Goal: Task Accomplishment & Management: Complete application form

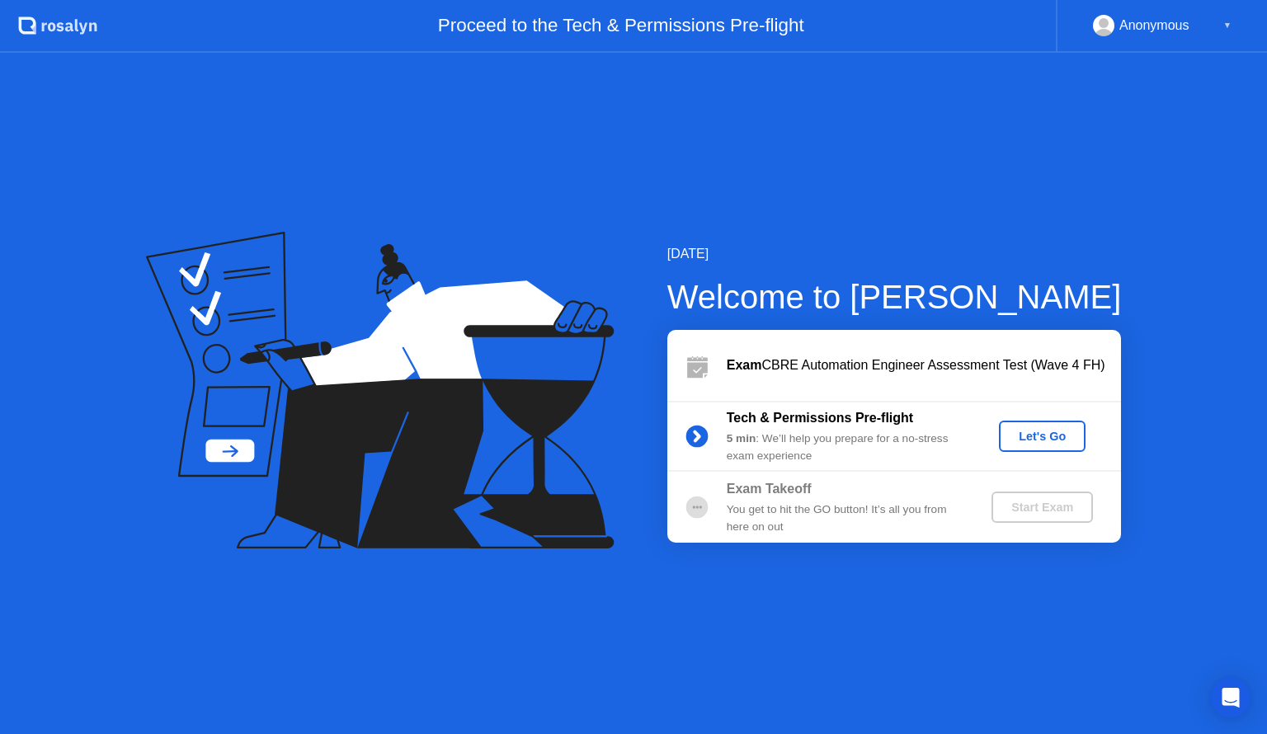
click at [1034, 432] on div "Let's Go" at bounding box center [1041, 436] width 73 height 13
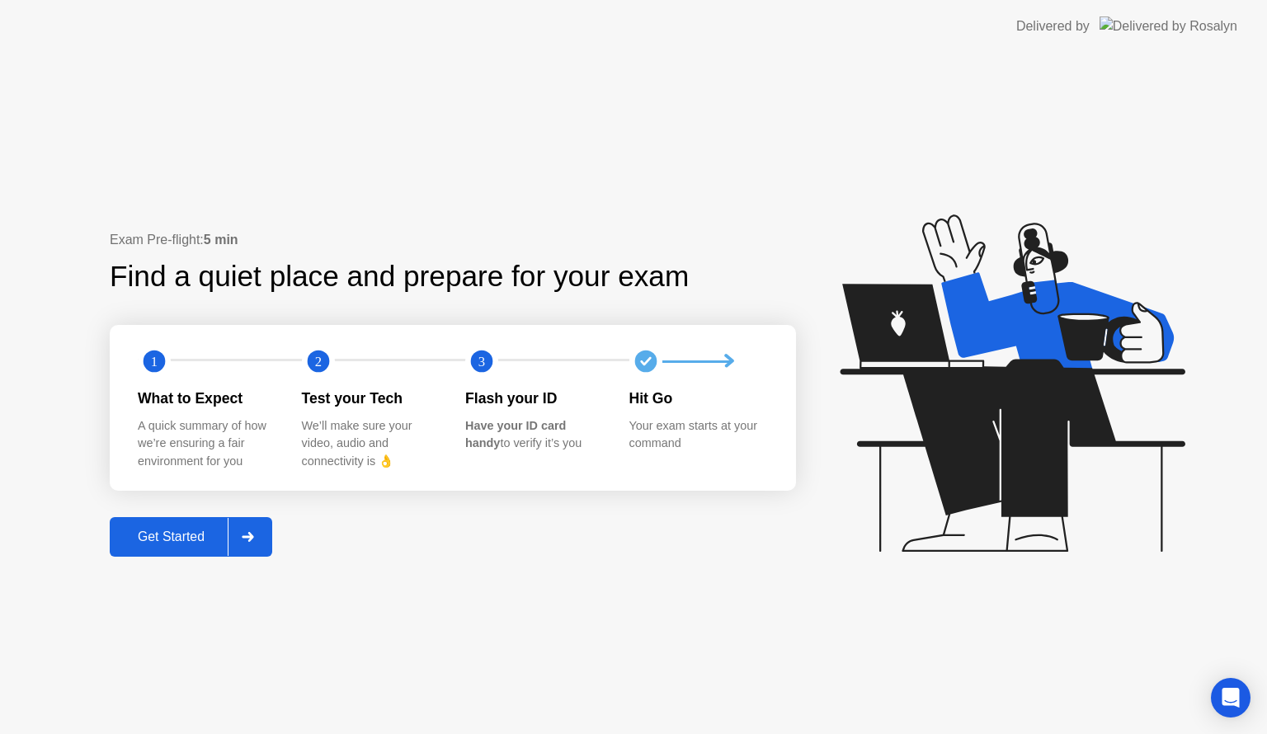
click at [254, 549] on div at bounding box center [248, 537] width 40 height 38
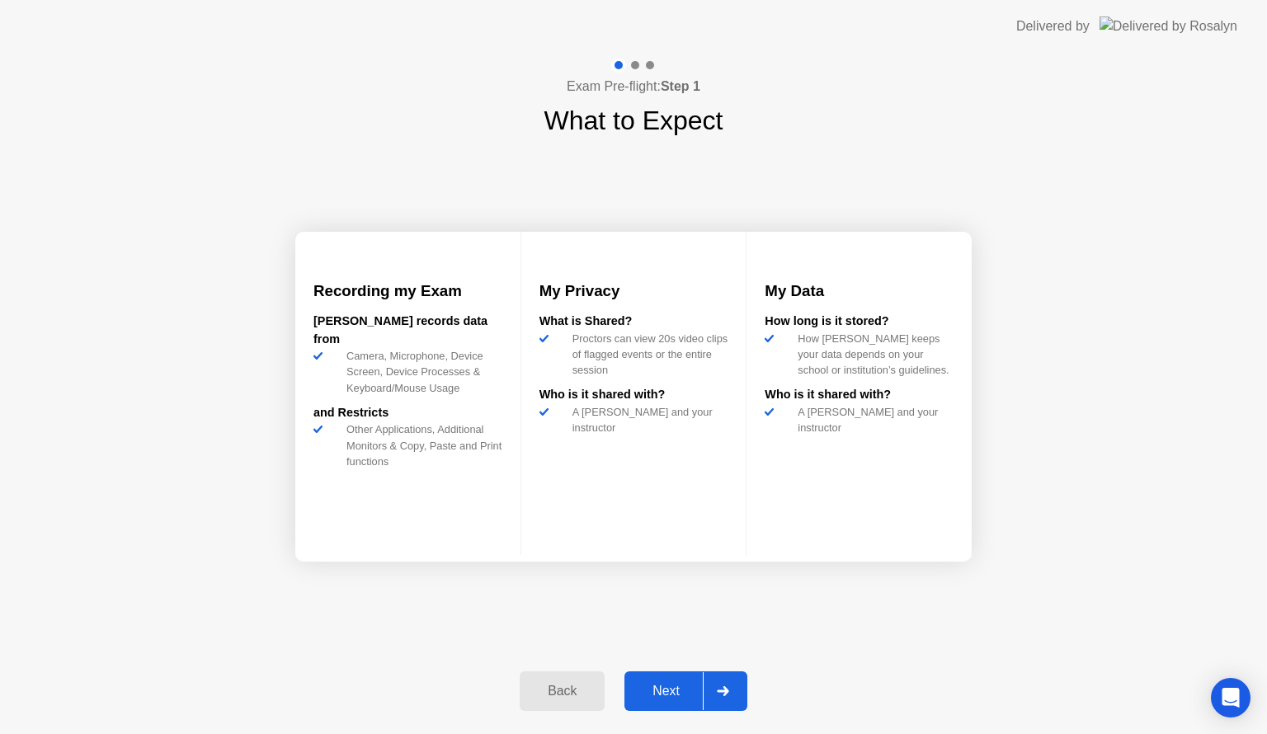
click at [675, 693] on div "Next" at bounding box center [665, 691] width 73 height 15
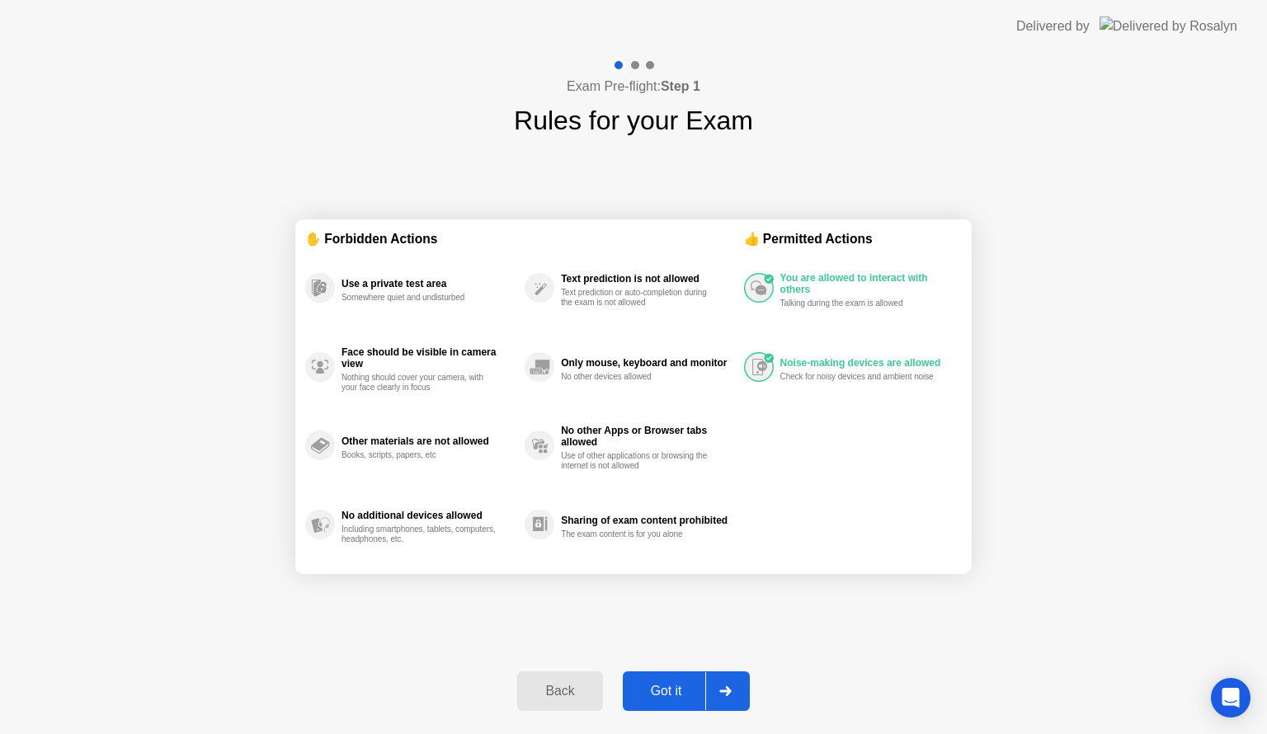
click at [667, 688] on div "Got it" at bounding box center [666, 691] width 78 height 15
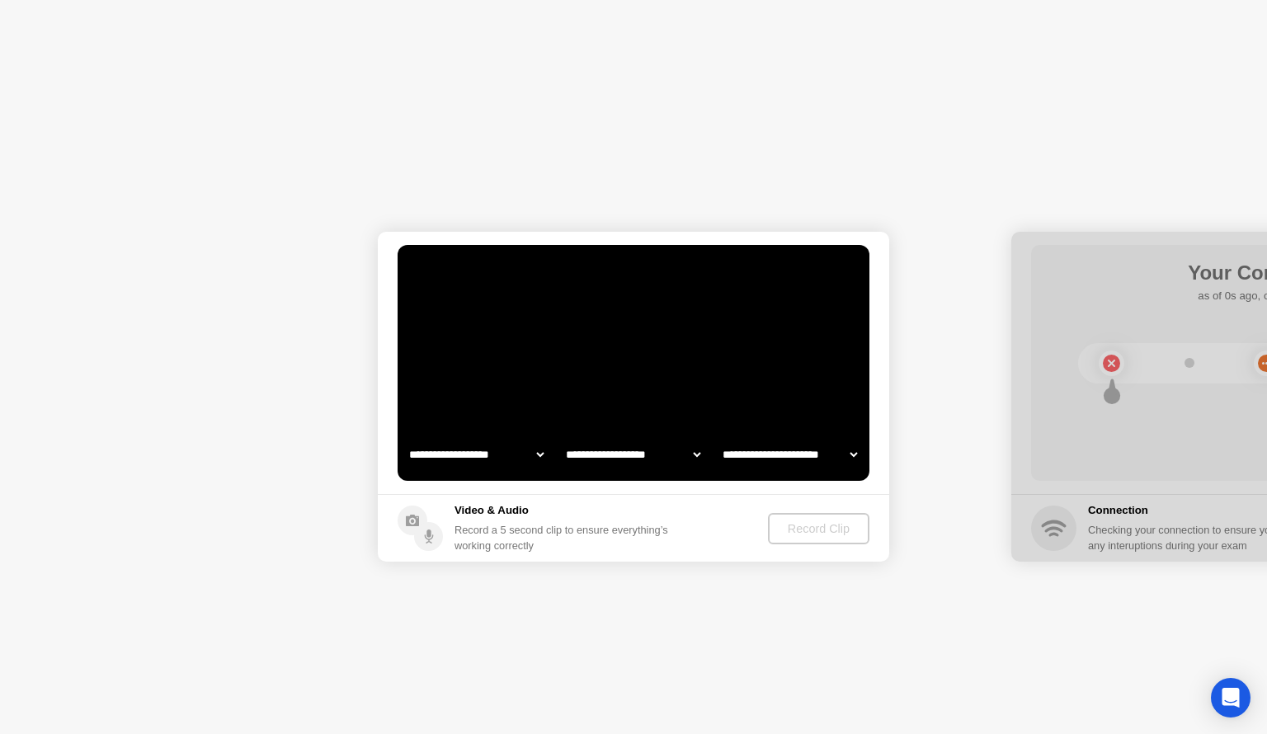
select select "**********"
select select "*******"
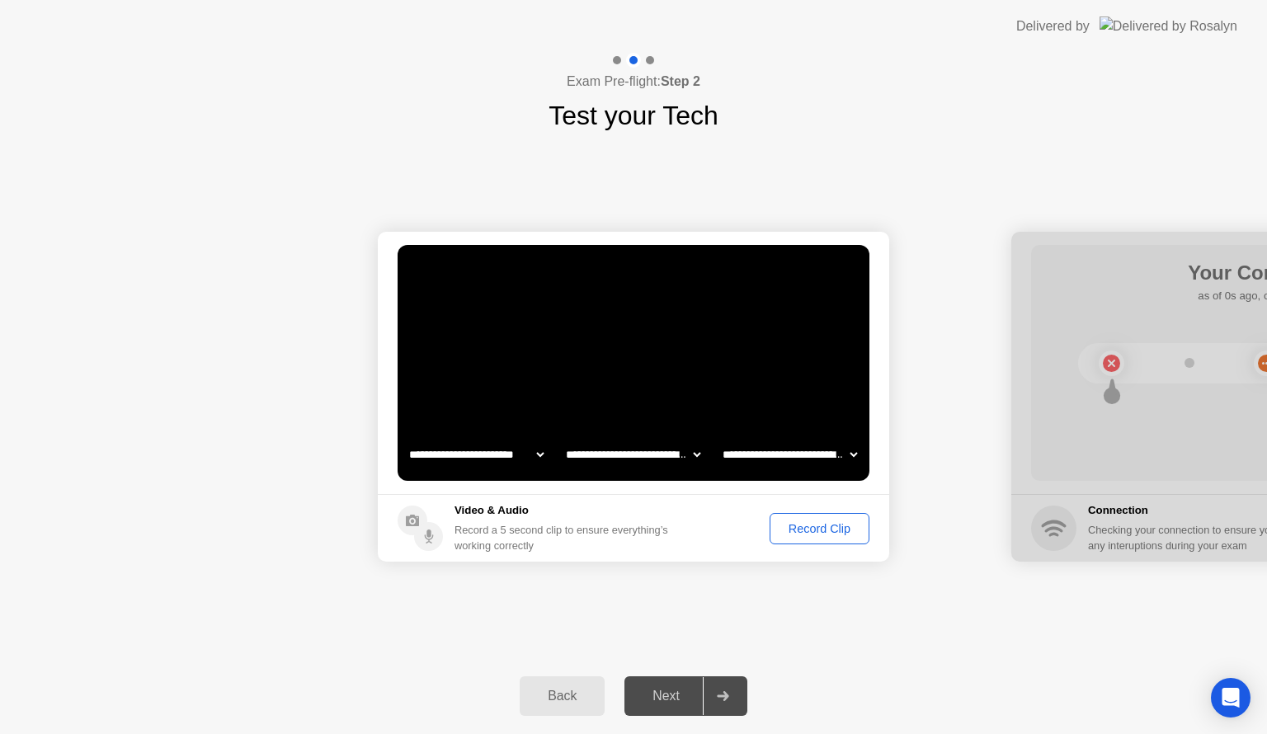
click at [840, 529] on div "Record Clip" at bounding box center [819, 528] width 88 height 13
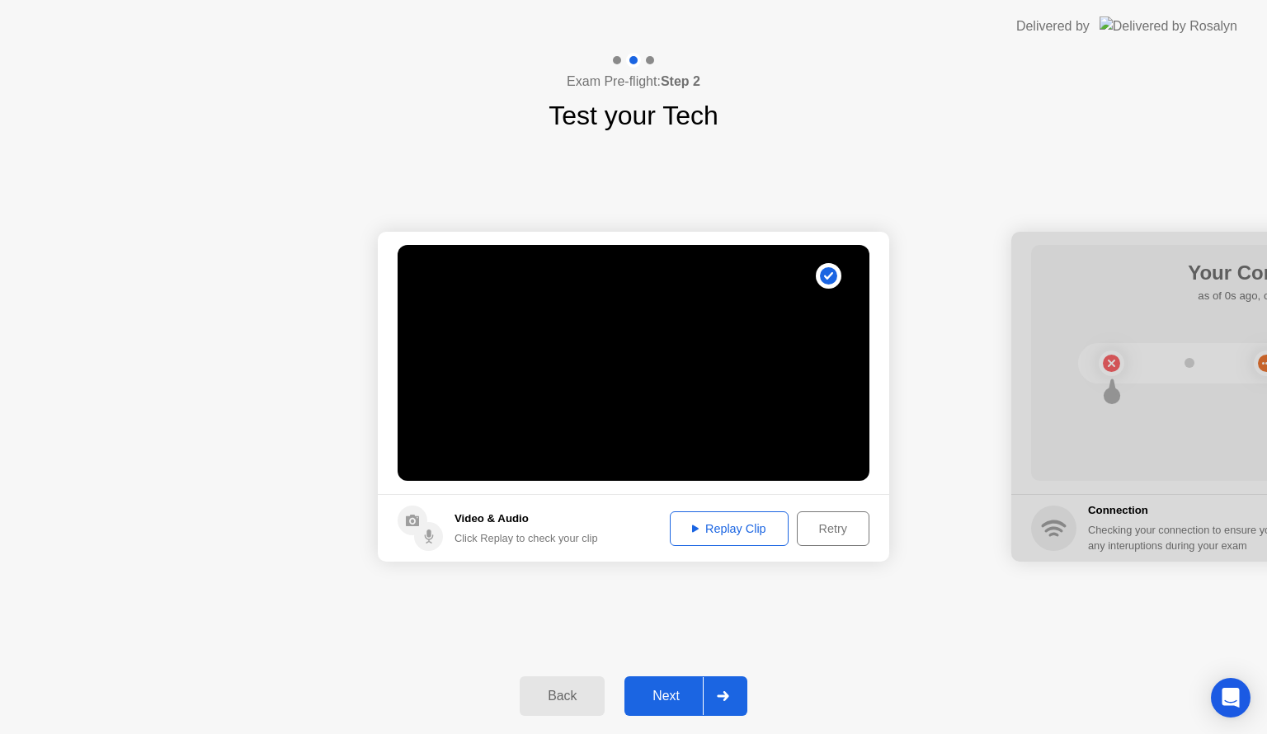
click at [749, 529] on div "Replay Clip" at bounding box center [728, 528] width 107 height 13
click at [734, 698] on div at bounding box center [723, 696] width 40 height 38
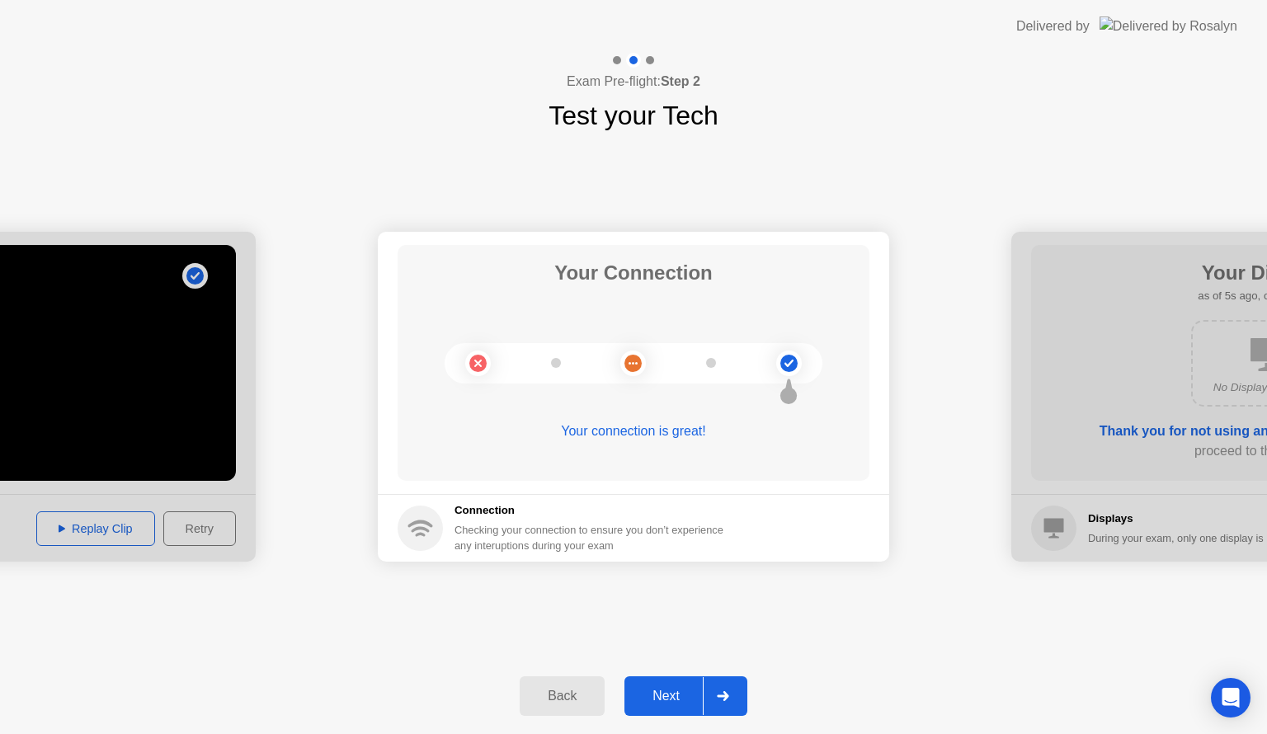
click at [712, 693] on div at bounding box center [723, 696] width 40 height 38
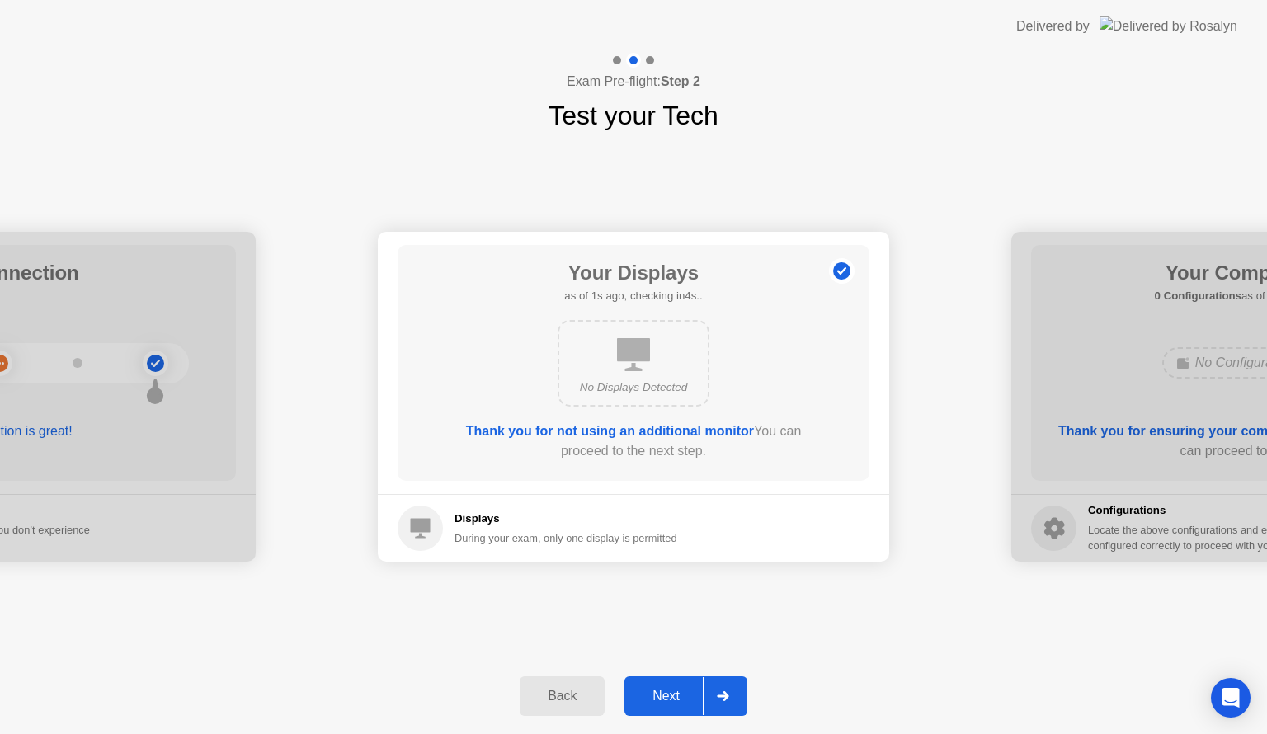
click at [633, 360] on icon at bounding box center [633, 354] width 33 height 33
click at [594, 331] on div "No Displays Detected" at bounding box center [633, 363] width 152 height 87
click at [722, 694] on icon at bounding box center [723, 696] width 12 height 10
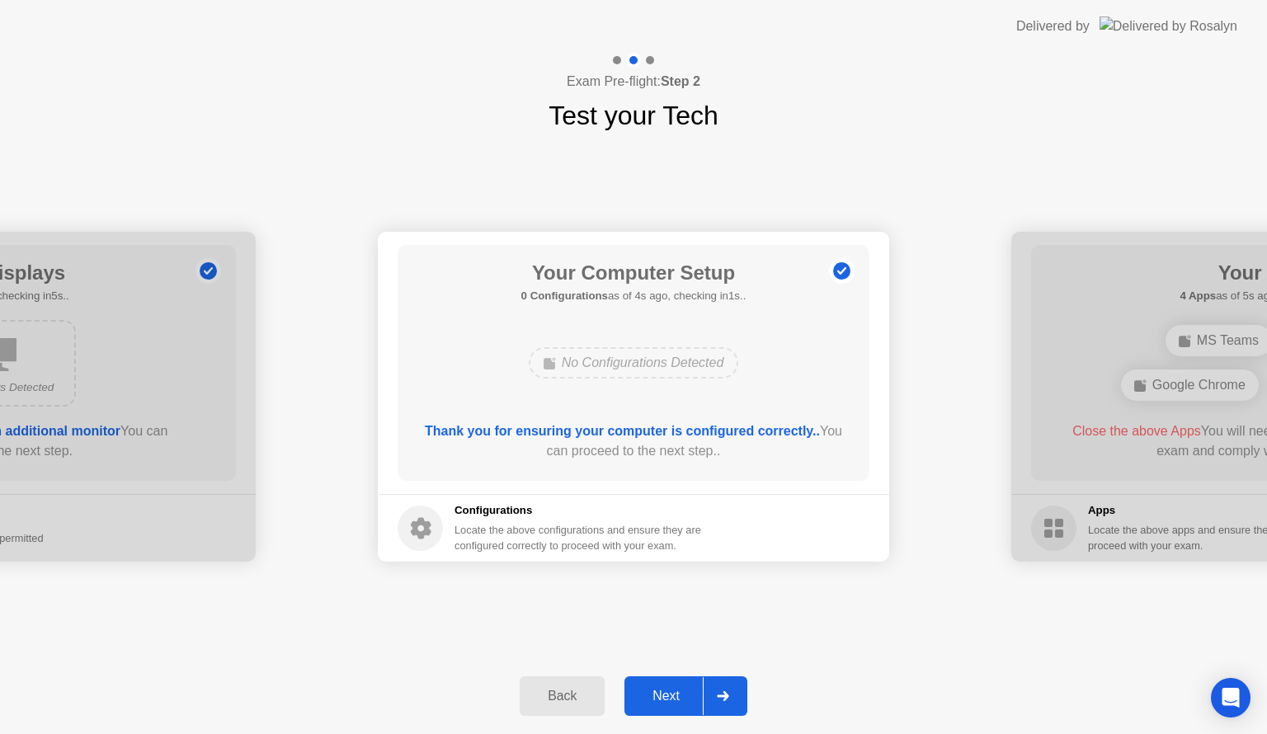
click at [561, 700] on div "Back" at bounding box center [561, 695] width 75 height 15
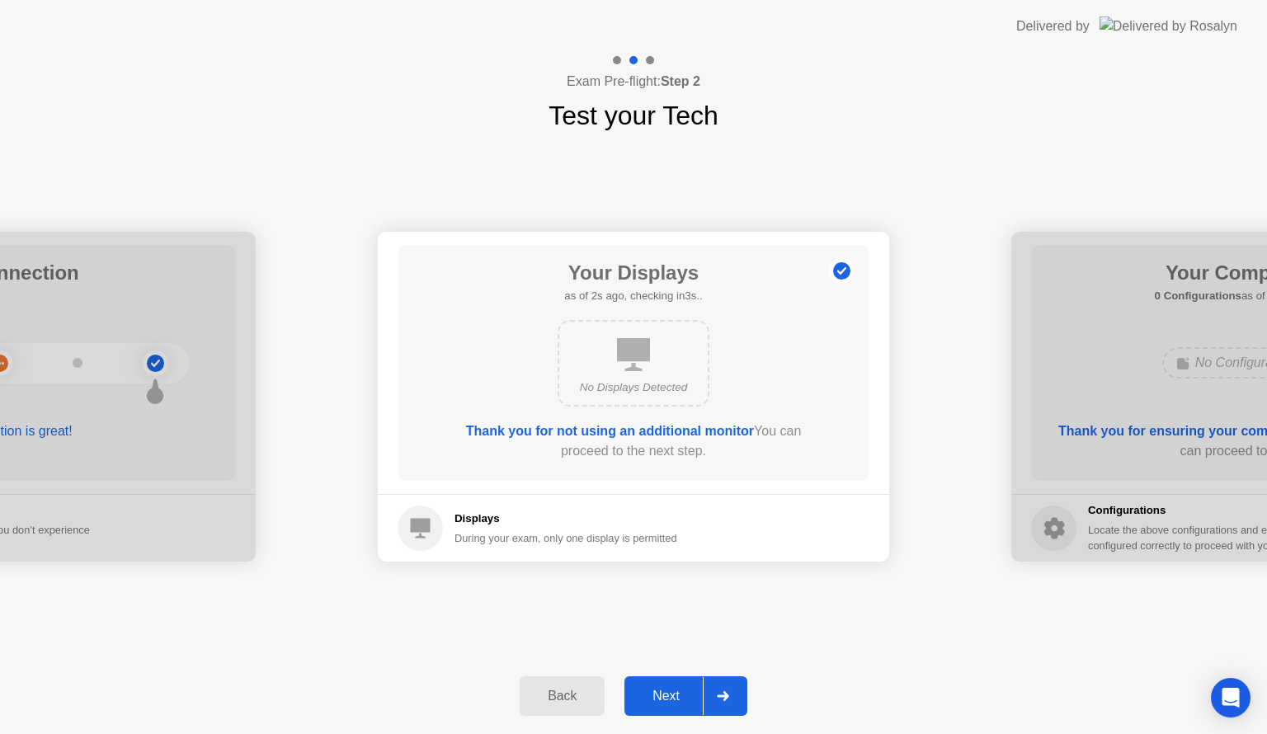
click at [738, 689] on div at bounding box center [723, 696] width 40 height 38
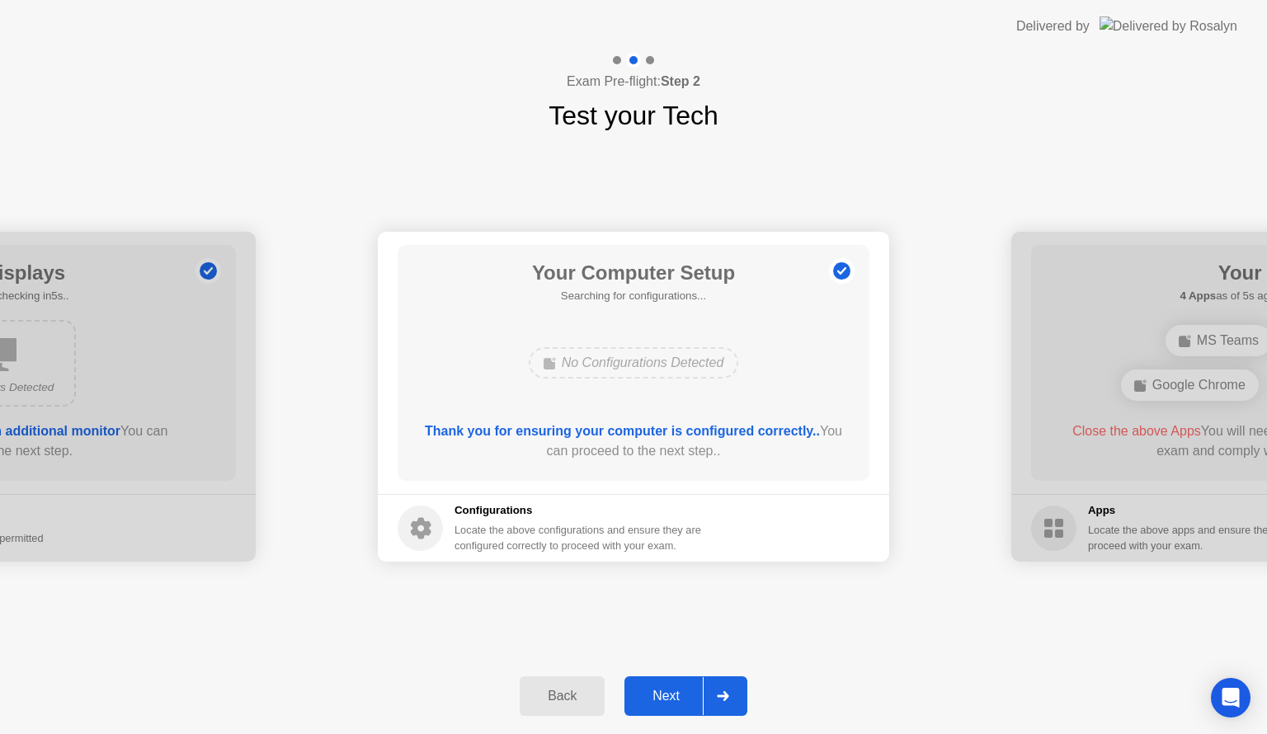
click at [427, 524] on icon at bounding box center [421, 528] width 21 height 21
click at [577, 303] on h5 "0 Configurations as of 0s ago, checking in5s.." at bounding box center [633, 296] width 225 height 16
click at [593, 366] on div "No Configurations Detected" at bounding box center [634, 362] width 210 height 31
click at [703, 431] on b "Thank you for ensuring your computer is configured correctly.." at bounding box center [622, 431] width 395 height 14
click at [726, 695] on icon at bounding box center [723, 696] width 12 height 10
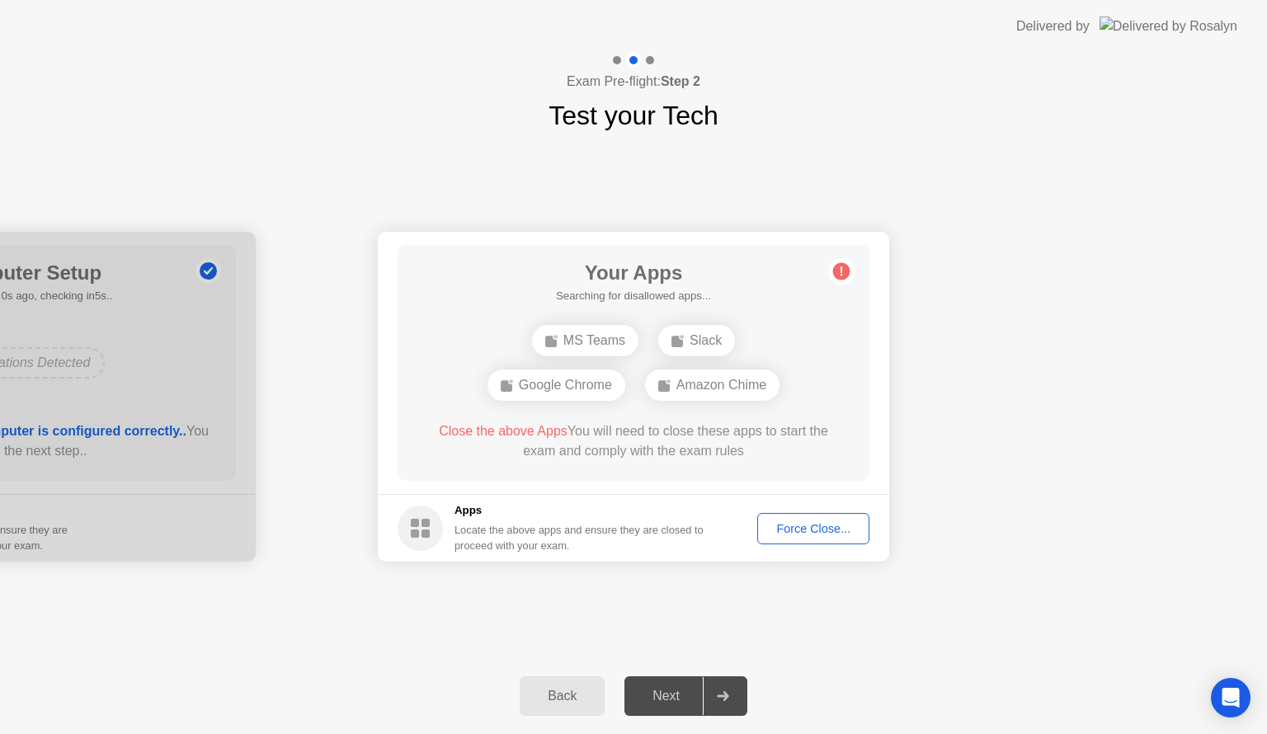
click at [797, 522] on div "Force Close..." at bounding box center [813, 528] width 101 height 13
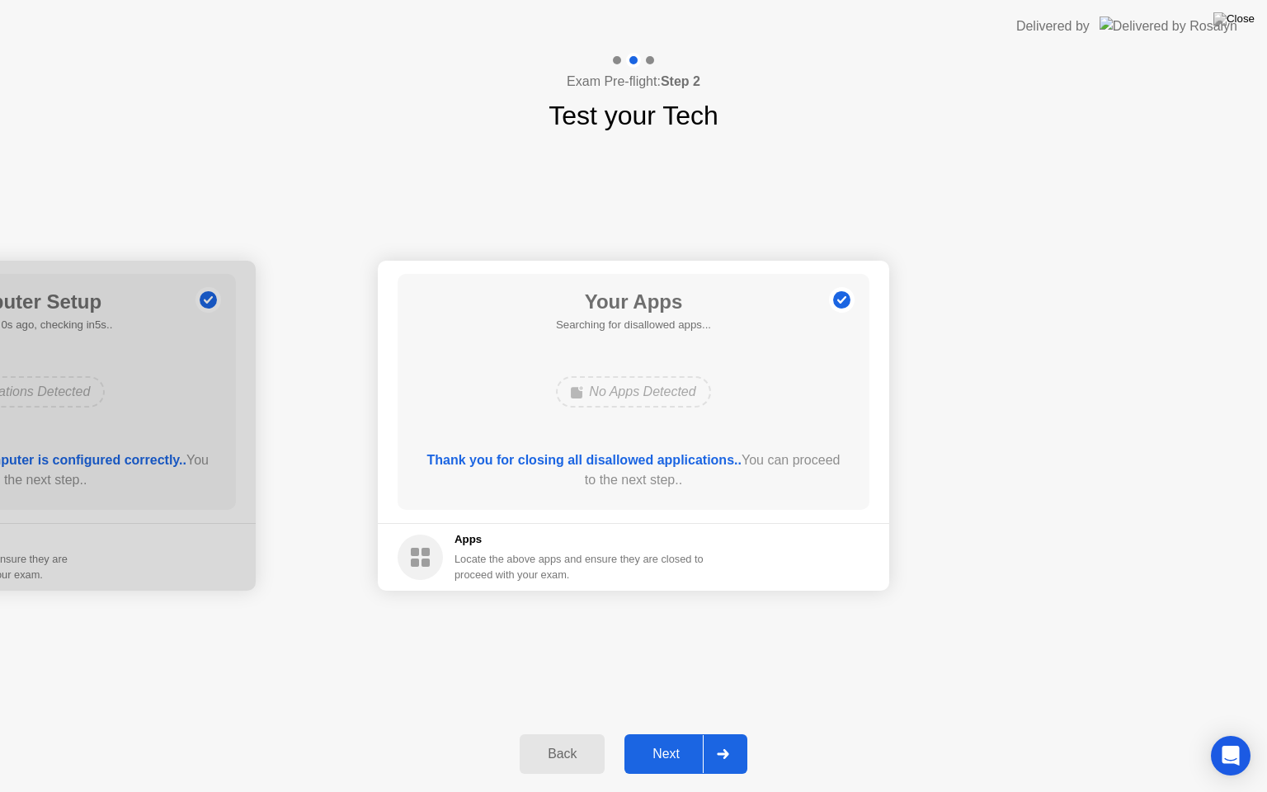
click at [735, 733] on div at bounding box center [723, 754] width 40 height 38
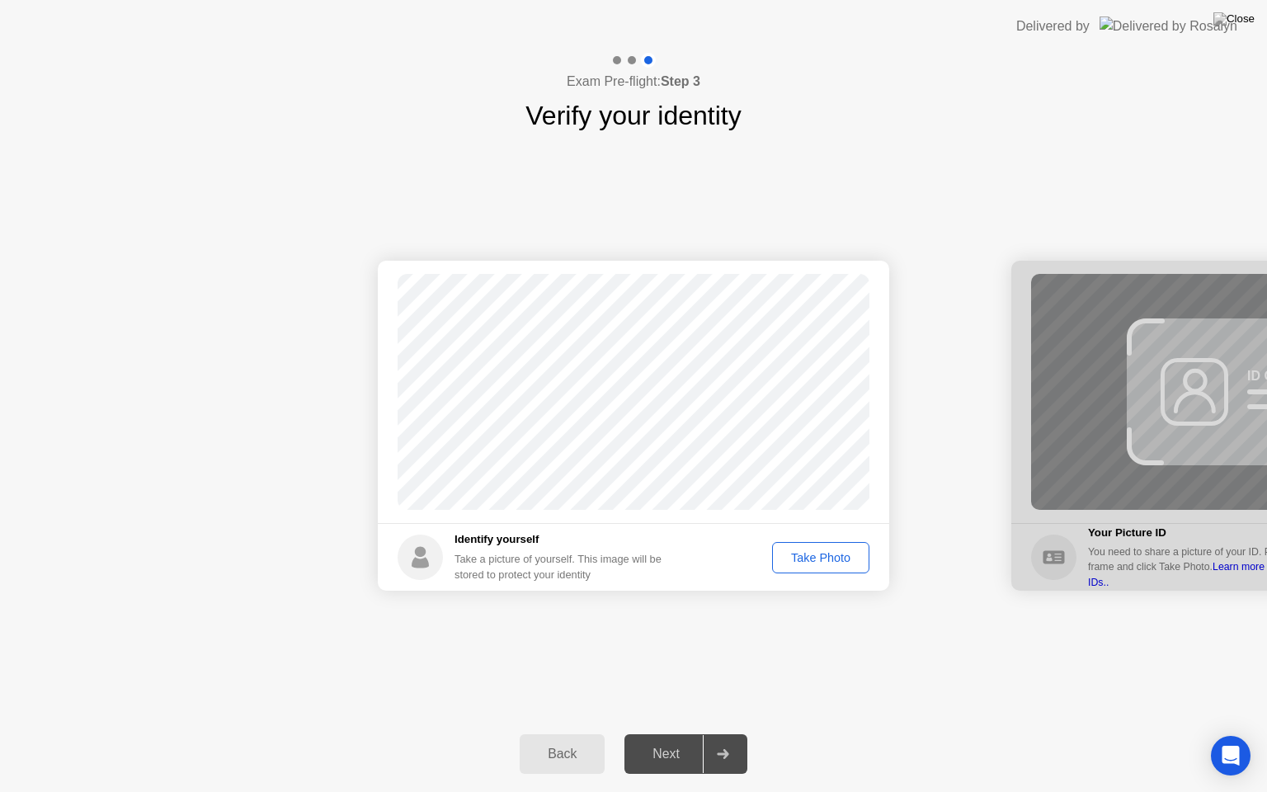
click at [821, 561] on div "Take Photo" at bounding box center [821, 557] width 86 height 13
click at [674, 733] on button "Next" at bounding box center [685, 754] width 123 height 40
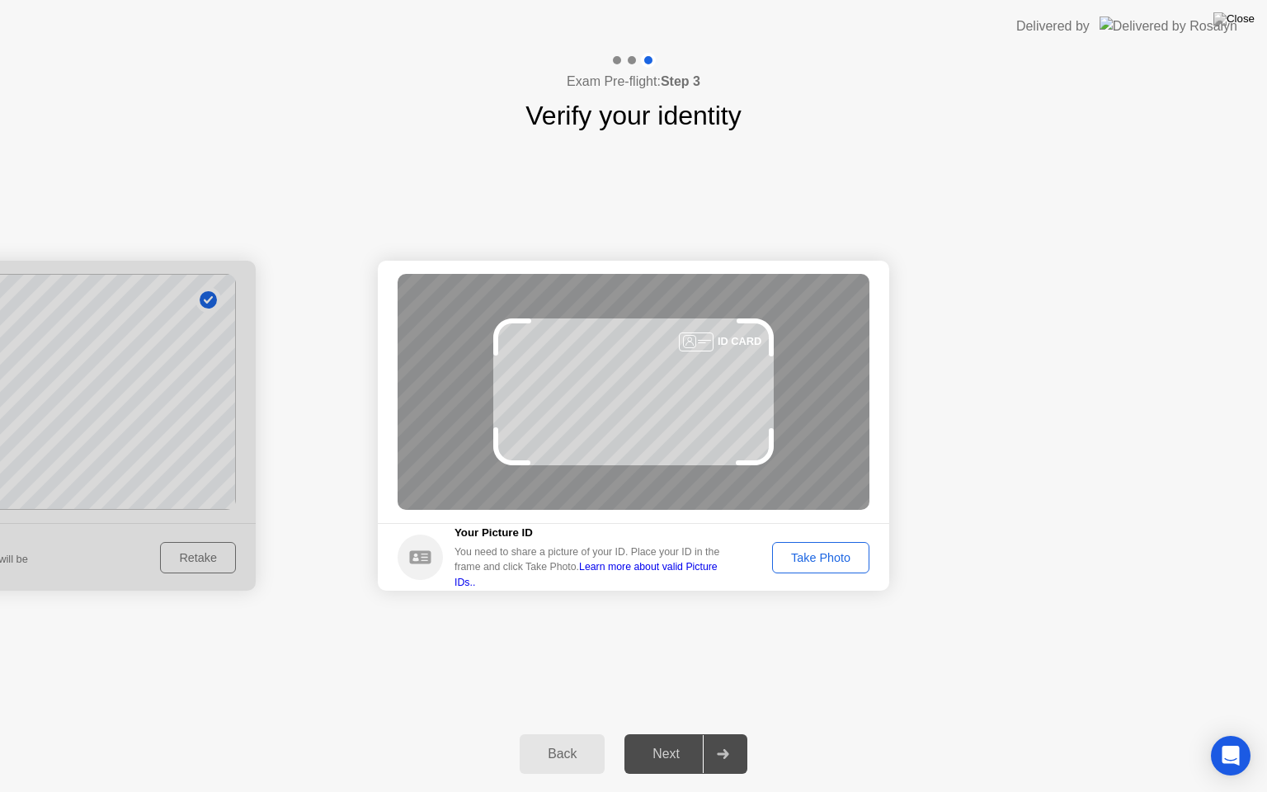
click at [838, 559] on div "Take Photo" at bounding box center [821, 557] width 86 height 13
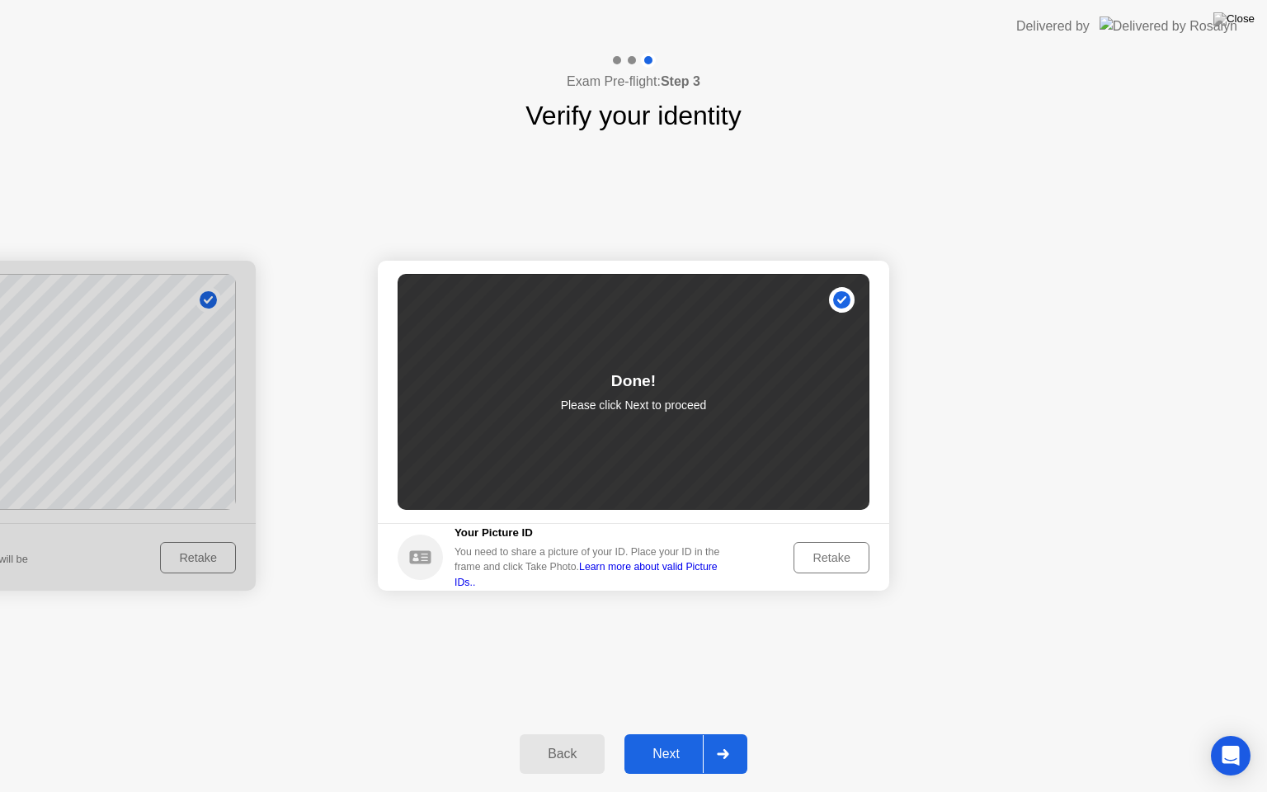
click at [732, 733] on div at bounding box center [723, 754] width 40 height 38
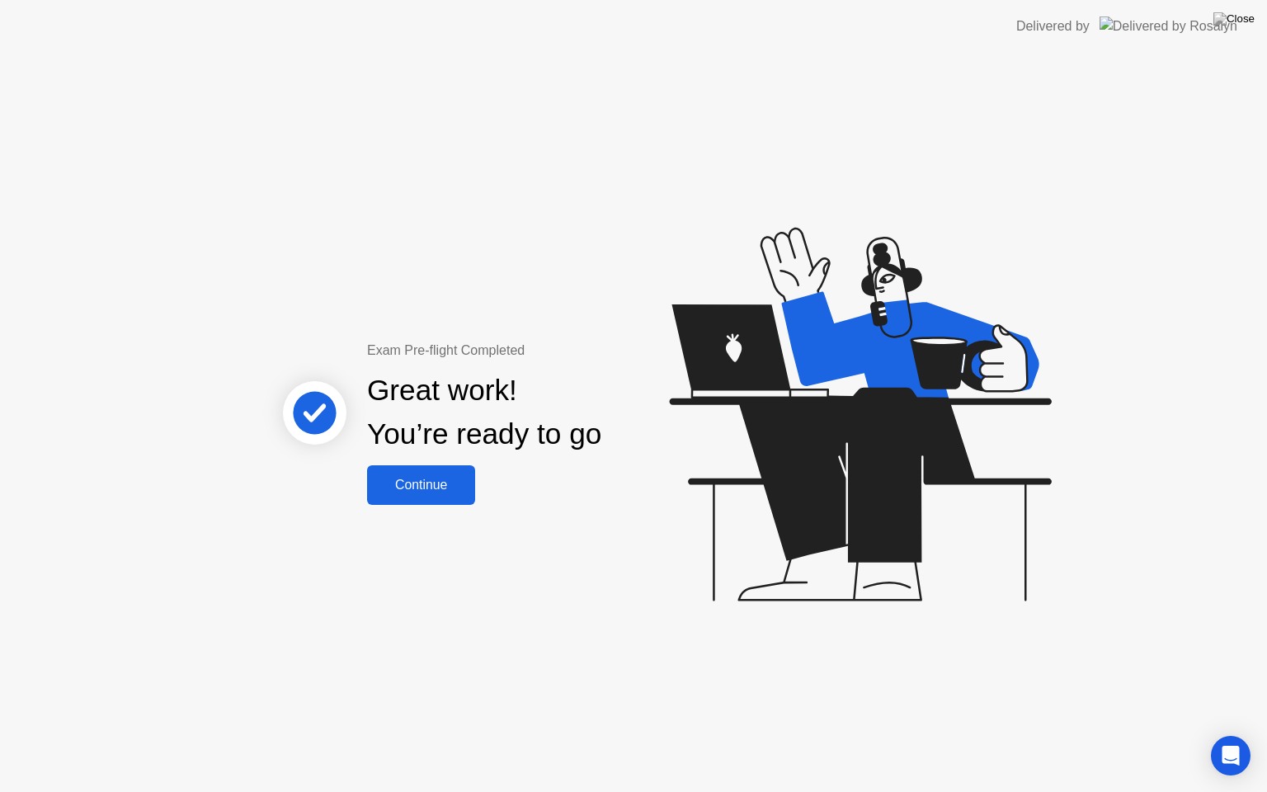
click at [470, 483] on div "Continue" at bounding box center [421, 484] width 98 height 15
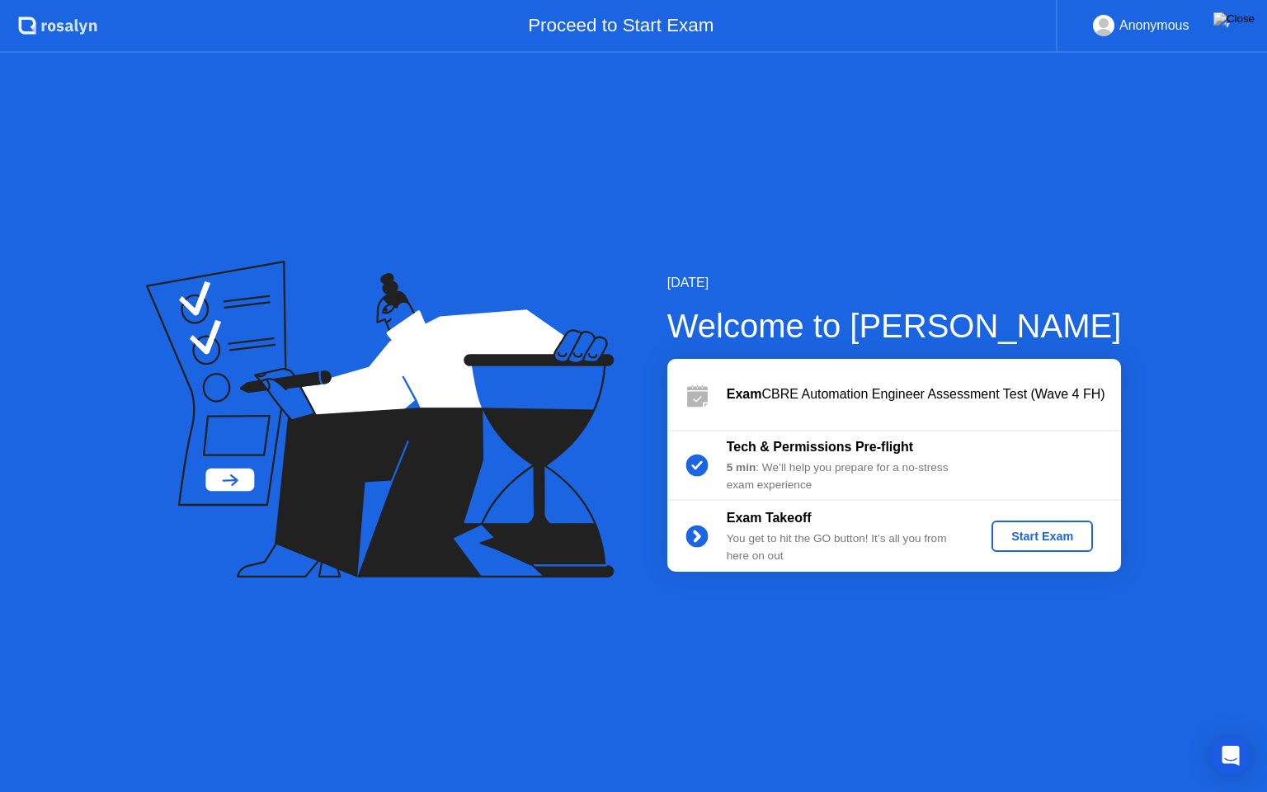
click at [1048, 544] on button "Start Exam" at bounding box center [1041, 535] width 101 height 31
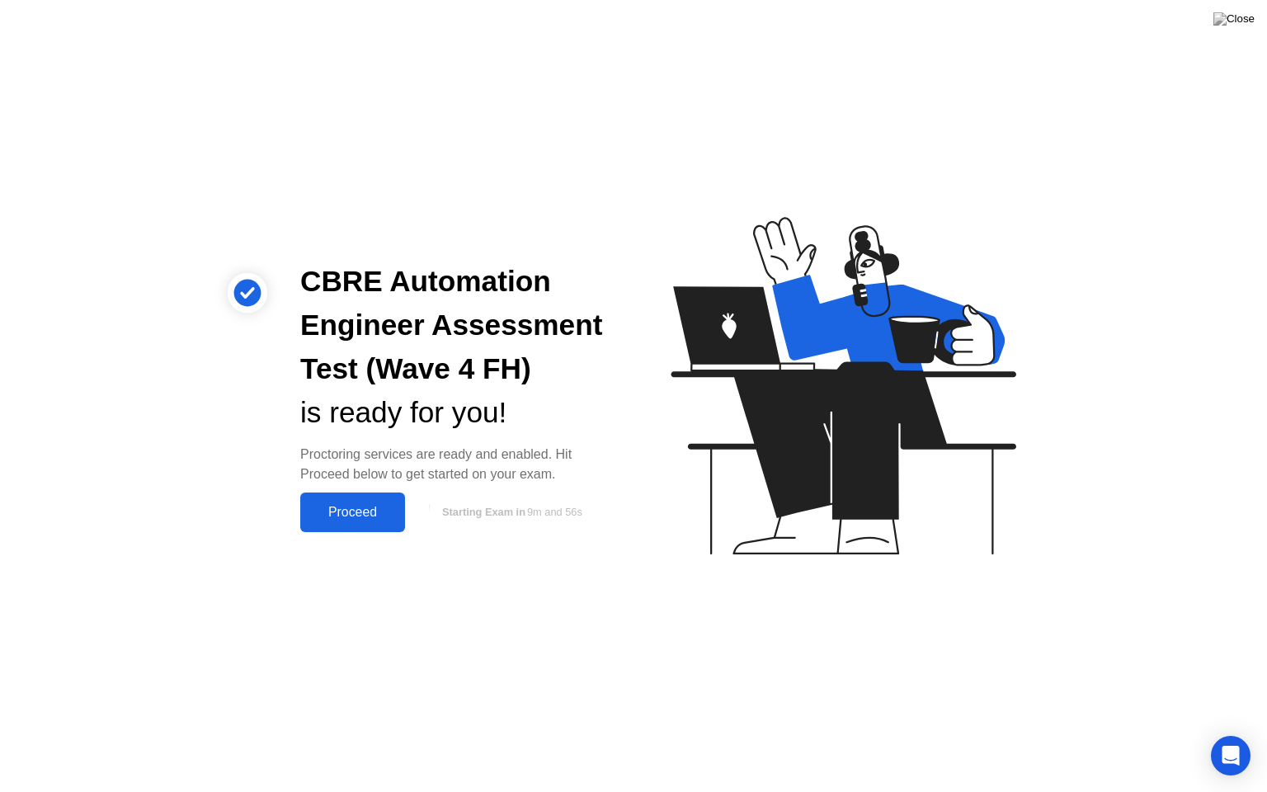
click at [363, 519] on div "Proceed" at bounding box center [352, 512] width 95 height 15
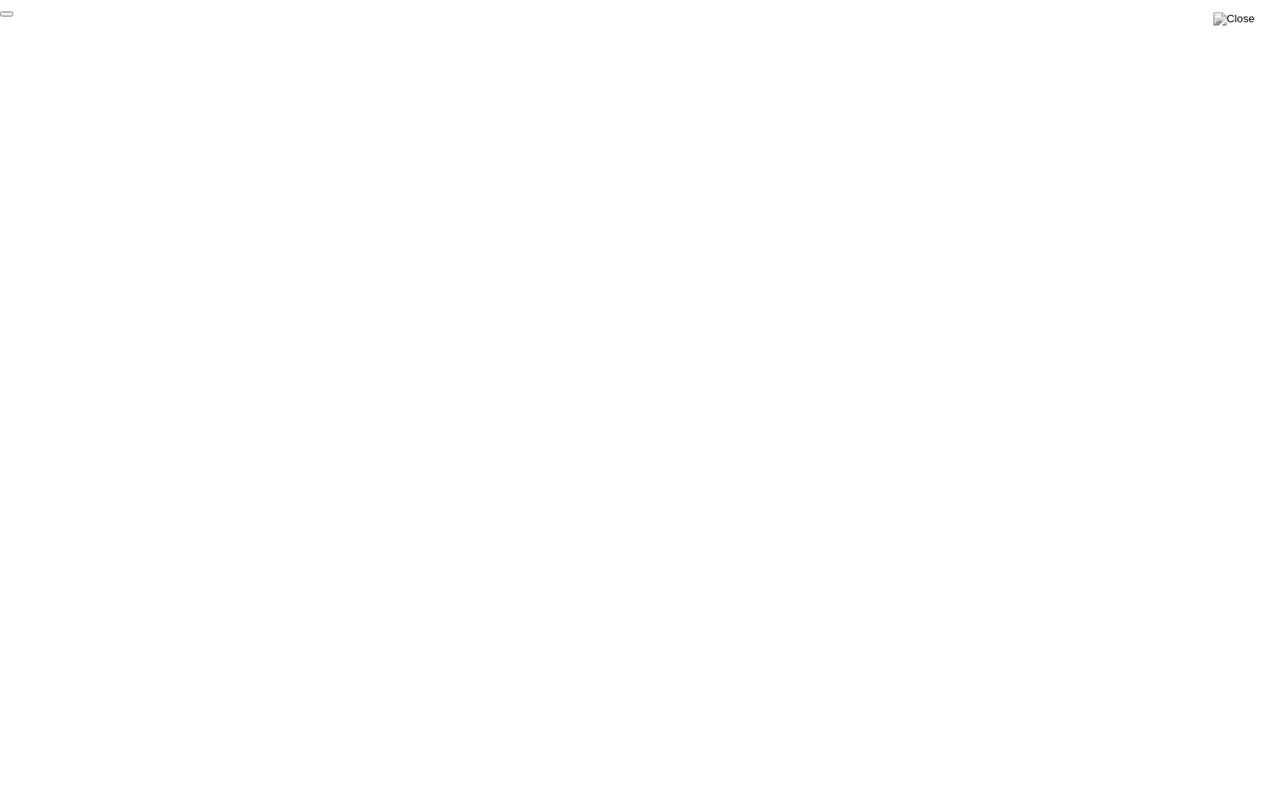
click div "End Proctoring Session"
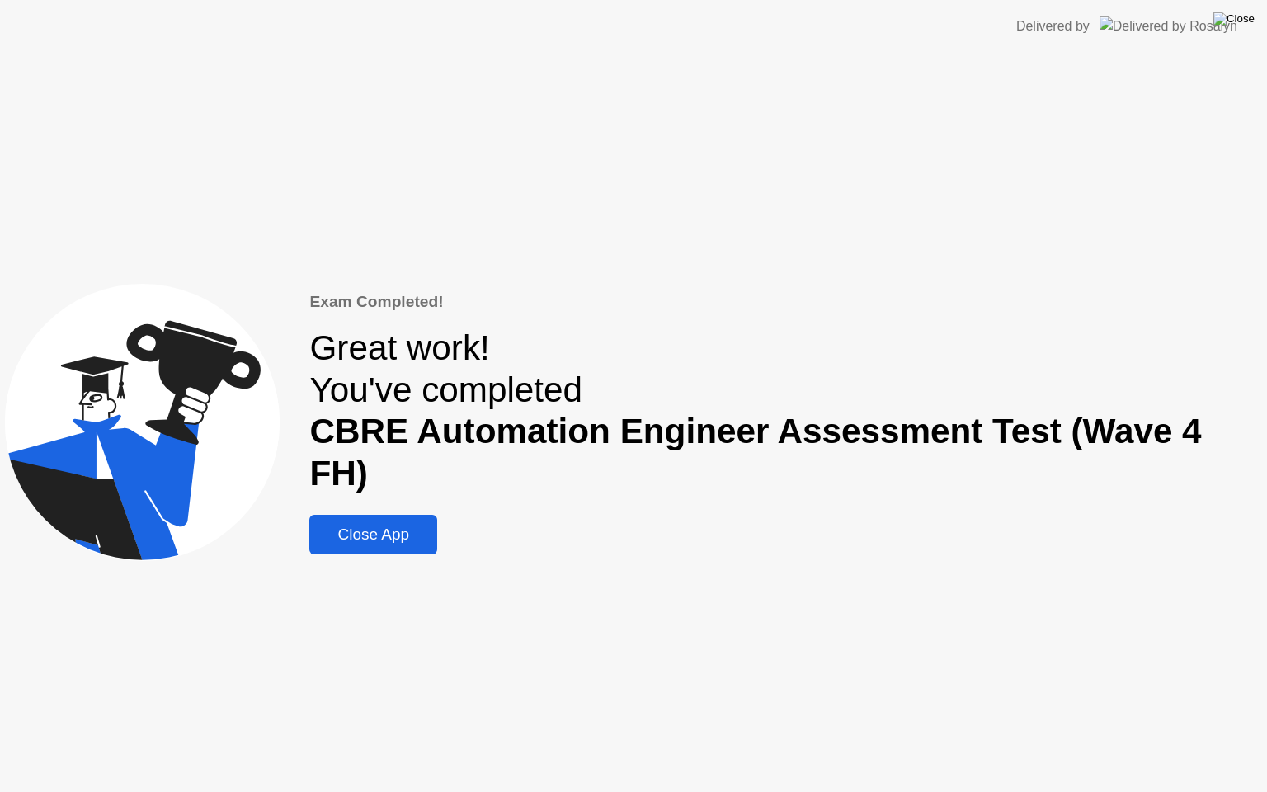
click at [1248, 18] on img at bounding box center [1233, 18] width 41 height 13
